Goal: Task Accomplishment & Management: Use online tool/utility

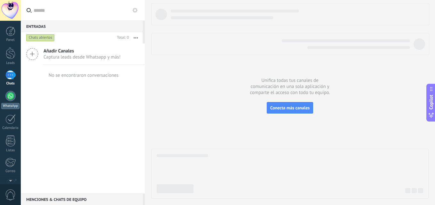
click at [13, 96] on div at bounding box center [10, 96] width 10 height 10
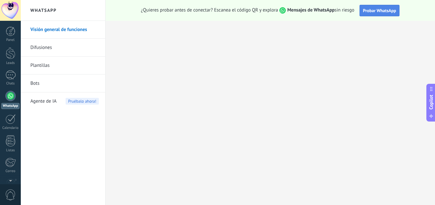
click at [373, 15] on button "Probar WhatsApp" at bounding box center [380, 11] width 40 height 12
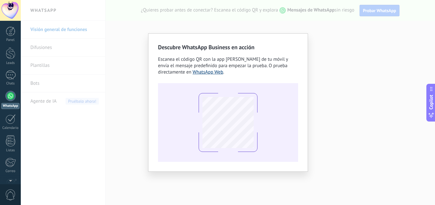
click at [200, 73] on link "WhatsApp Web" at bounding box center [208, 72] width 31 height 6
